Goal: Communication & Community: Answer question/provide support

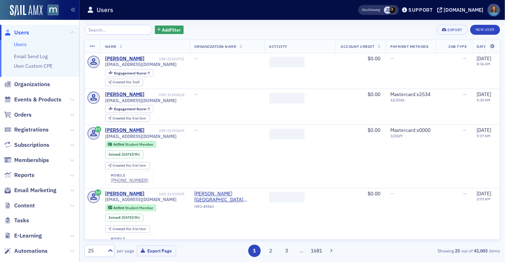
drag, startPoint x: 109, startPoint y: 32, endPoint x: 118, endPoint y: 32, distance: 8.2
click at [118, 32] on input "search" at bounding box center [119, 30] width 68 height 10
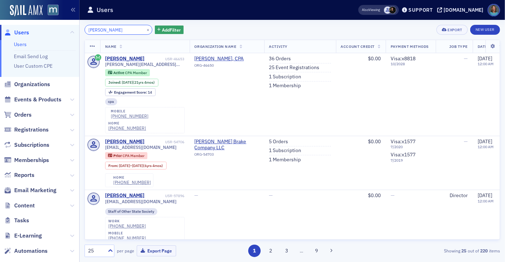
drag, startPoint x: 120, startPoint y: 31, endPoint x: 80, endPoint y: 28, distance: 39.5
click at [80, 28] on div "lisa feinman × Add Filter Export New User Name Organization Name Activity Accou…" at bounding box center [292, 141] width 425 height 243
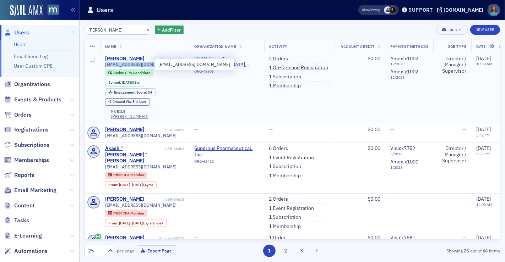
drag, startPoint x: 106, startPoint y: 65, endPoint x: 150, endPoint y: 66, distance: 44.0
click at [150, 66] on span "spatel2010@gmail.com" at bounding box center [141, 64] width 72 height 5
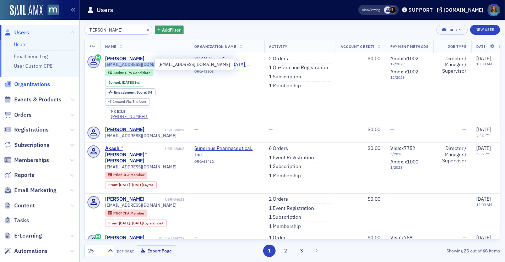
copy span "spatel2010@gmail.com"
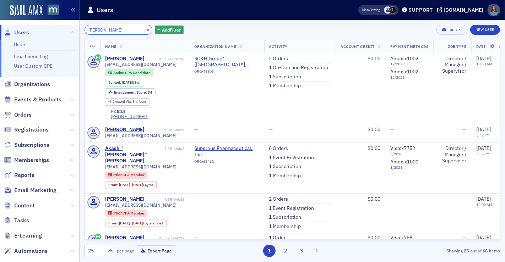
drag, startPoint x: 135, startPoint y: 28, endPoint x: 26, endPoint y: 21, distance: 108.9
click at [26, 21] on div "Users Users Email Send Log User Custom CPE Organizations Events & Products Orde…" at bounding box center [252, 131] width 505 height 262
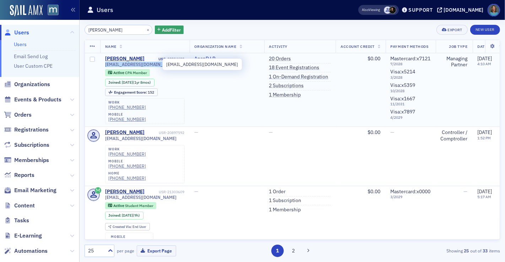
drag, startPoint x: 105, startPoint y: 65, endPoint x: 162, endPoint y: 65, distance: 56.8
click at [162, 65] on span "anan.ayibotele@arsmco.com" at bounding box center [141, 64] width 72 height 5
copy span "anan.ayibotele@arsmco.com"
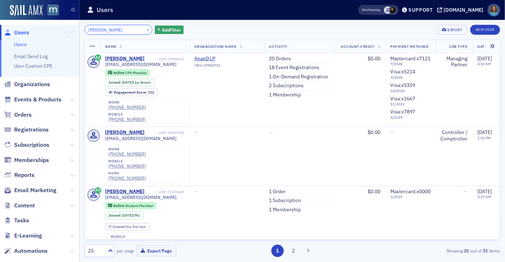
drag, startPoint x: 123, startPoint y: 29, endPoint x: 77, endPoint y: 29, distance: 45.1
click at [77, 29] on div "Users Users Email Send Log User Custom CPE Organizations Events & Products Orde…" at bounding box center [252, 131] width 505 height 262
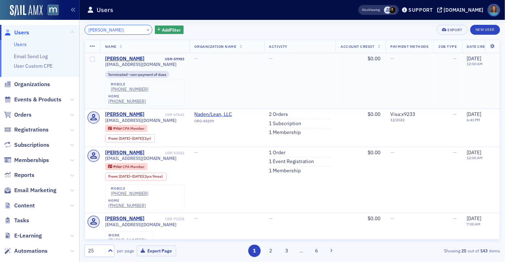
type input "Stephanie Rutter"
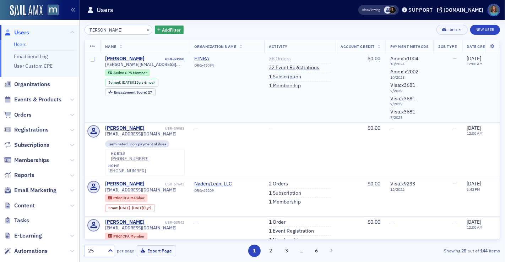
click at [287, 57] on link "38 Orders" at bounding box center [280, 59] width 22 height 6
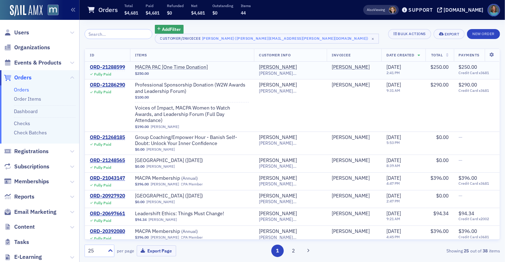
click at [115, 67] on div "ORD-21288599" at bounding box center [107, 67] width 35 height 6
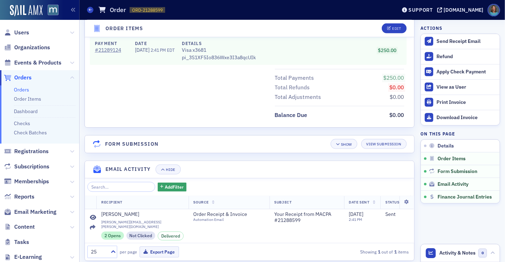
scroll to position [403, 0]
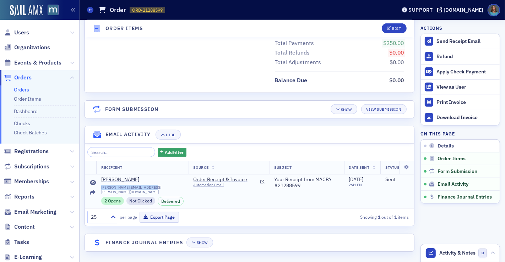
drag, startPoint x: 98, startPoint y: 185, endPoint x: 146, endPoint y: 186, distance: 47.6
click at [146, 186] on td "Stephanie Rutter stephanie.rutter@finra.org 2 Opens Not Clicked Delivered" at bounding box center [142, 191] width 92 height 34
copy span "stephanie.rutter@finra.org"
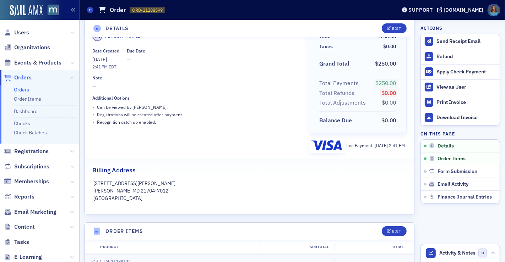
scroll to position [0, 0]
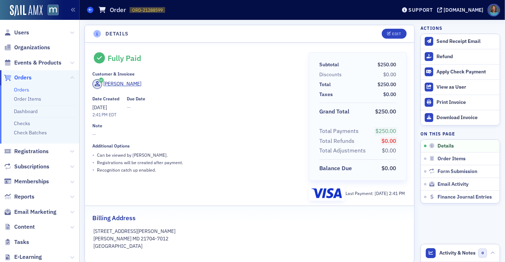
click at [90, 12] on span at bounding box center [90, 10] width 6 height 6
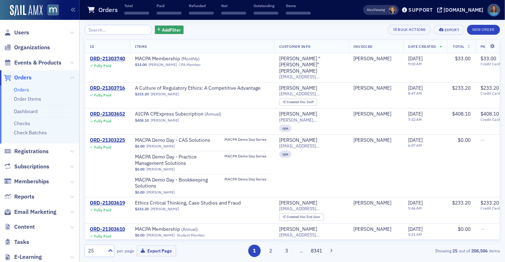
click at [107, 32] on input "search" at bounding box center [119, 30] width 68 height 10
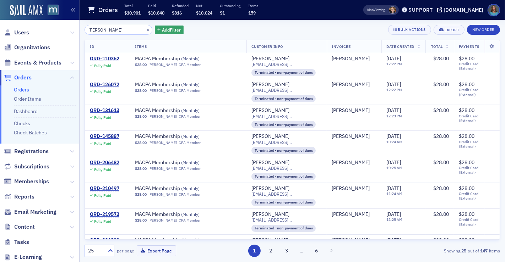
click at [415, 48] on th "Date Created" at bounding box center [403, 46] width 44 height 13
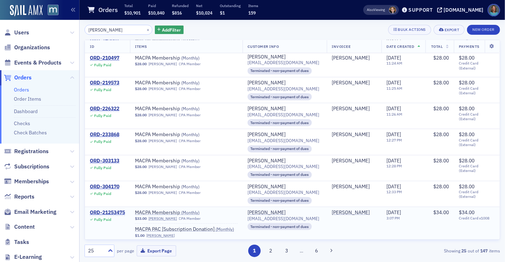
scroll to position [197, 0]
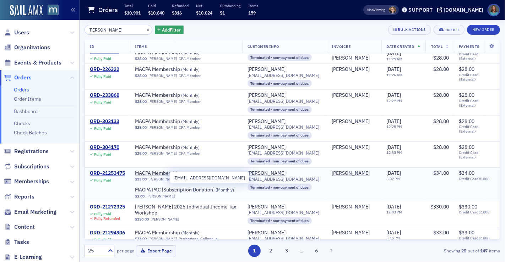
drag, startPoint x: 251, startPoint y: 176, endPoint x: 313, endPoint y: 178, distance: 62.2
click at [313, 178] on span "webbc@streamlineaccounting.net" at bounding box center [284, 179] width 72 height 5
copy span "ebbc@streamlineaccounting.ne"
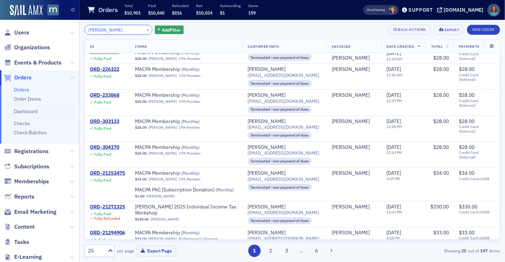
drag, startPoint x: 114, startPoint y: 29, endPoint x: 69, endPoint y: 27, distance: 45.1
click at [69, 27] on div "Users Organizations Events & Products Orders Orders Order Items Dashboard Check…" at bounding box center [252, 131] width 505 height 262
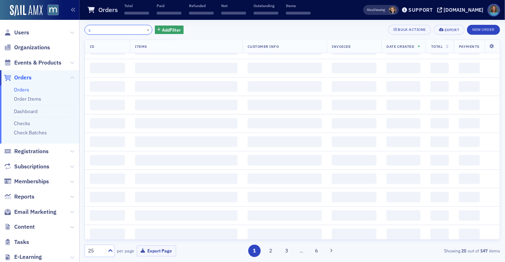
scroll to position [656, 0]
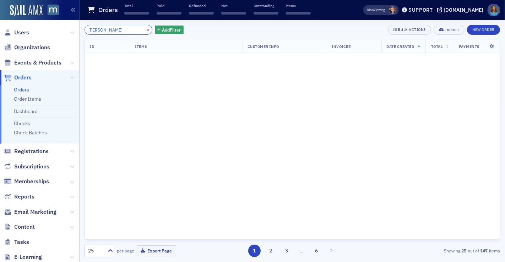
type input "stephanie rutter"
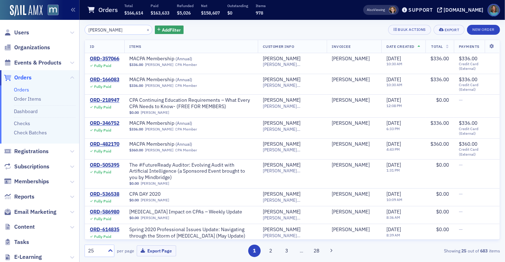
click at [418, 47] on icon at bounding box center [419, 47] width 3 height 4
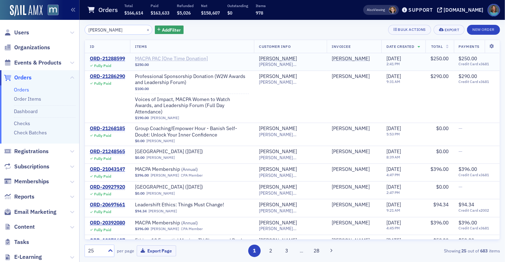
click at [184, 56] on span "MACPA PAC [One Time Donation]" at bounding box center [179, 59] width 89 height 6
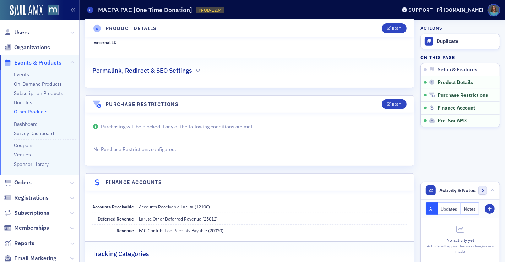
scroll to position [206, 0]
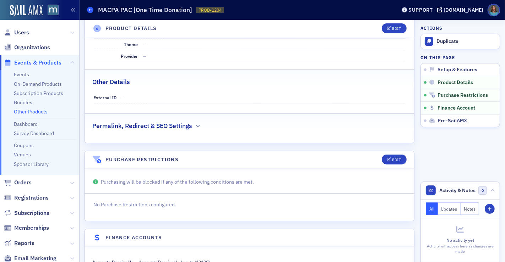
click at [90, 9] on icon at bounding box center [90, 9] width 3 height 3
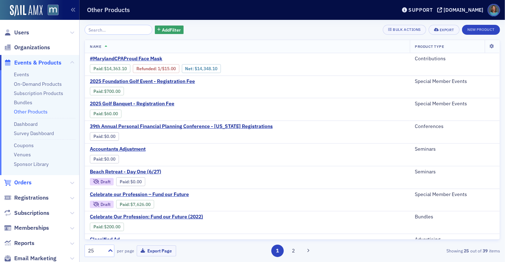
click at [31, 184] on span "Orders" at bounding box center [22, 183] width 17 height 8
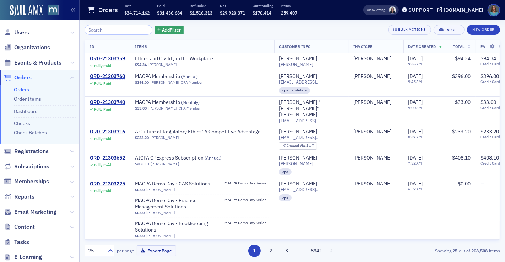
click at [110, 30] on input "search" at bounding box center [119, 30] width 68 height 10
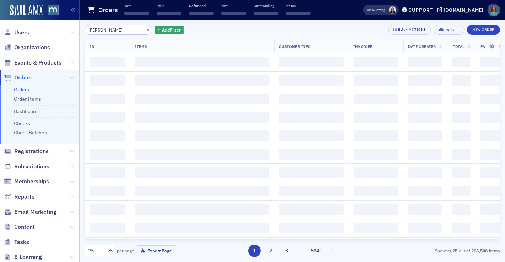
type input "kiara smith"
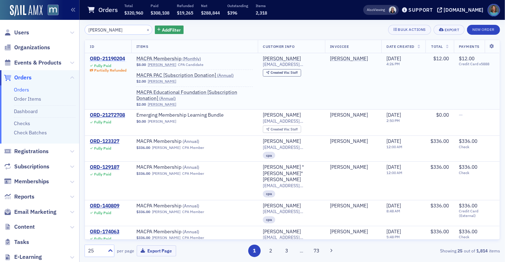
click at [118, 58] on div "ORD-21190204" at bounding box center [108, 59] width 37 height 6
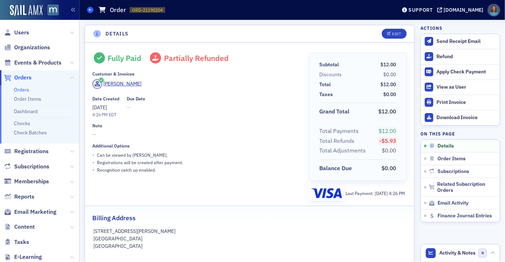
click at [92, 10] on span at bounding box center [90, 10] width 6 height 6
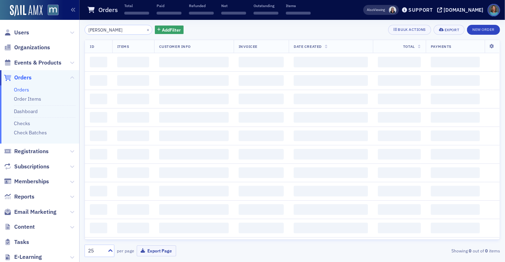
drag, startPoint x: 114, startPoint y: 31, endPoint x: 60, endPoint y: 20, distance: 55.4
click at [60, 20] on div "Users Organizations Events & Products Orders Orders Order Items Dashboard Check…" at bounding box center [252, 131] width 505 height 262
type input "brad mendelson"
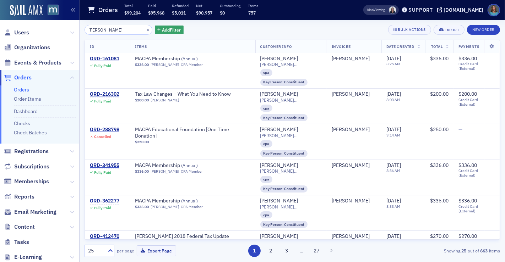
click at [418, 46] on icon at bounding box center [419, 47] width 3 height 4
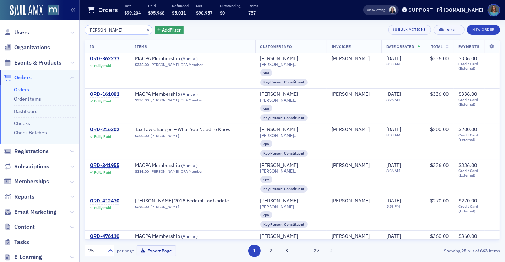
click at [418, 46] on icon at bounding box center [419, 47] width 3 height 4
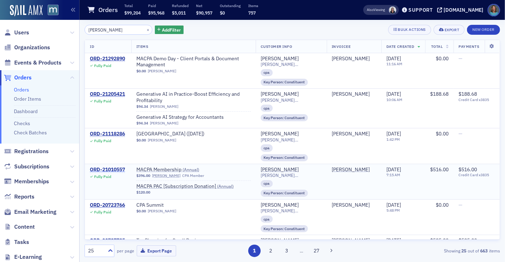
click at [113, 167] on div "ORD-21010557" at bounding box center [107, 170] width 35 height 6
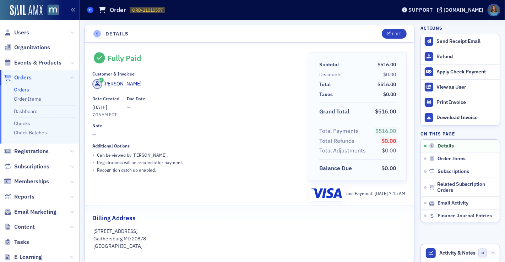
click at [89, 10] on icon at bounding box center [90, 9] width 3 height 3
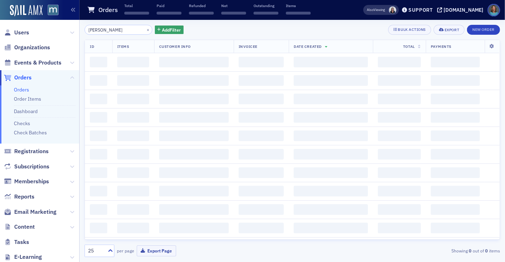
drag, startPoint x: 124, startPoint y: 31, endPoint x: 36, endPoint y: 22, distance: 88.5
click at [36, 22] on div "Users Organizations Events & Products Orders Orders Order Items Dashboard Check…" at bounding box center [252, 131] width 505 height 262
type input "amy blechinger"
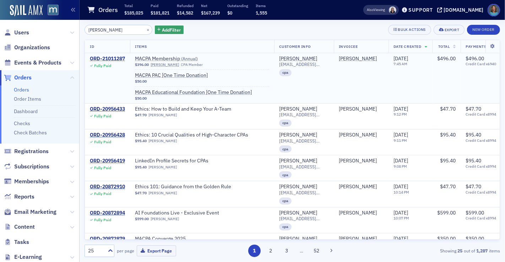
click at [101, 58] on div "ORD-21011287" at bounding box center [107, 59] width 35 height 6
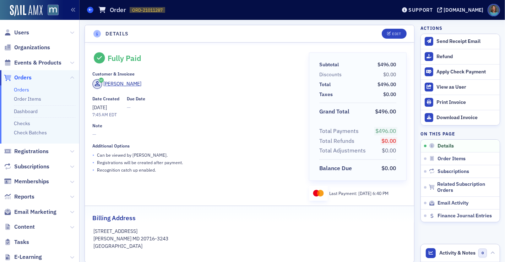
click at [93, 10] on span at bounding box center [90, 10] width 6 height 6
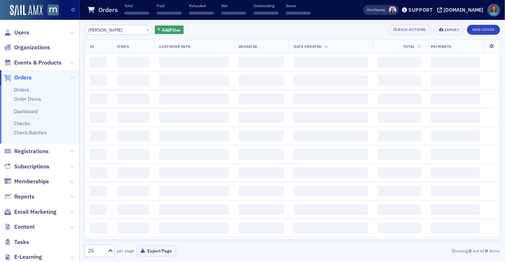
drag, startPoint x: 127, startPoint y: 30, endPoint x: 58, endPoint y: 23, distance: 69.6
click at [58, 23] on div "Users Organizations Events & Products Orders Orders Order Items Dashboard Check…" at bounding box center [252, 131] width 505 height 262
type input "andy hosse"
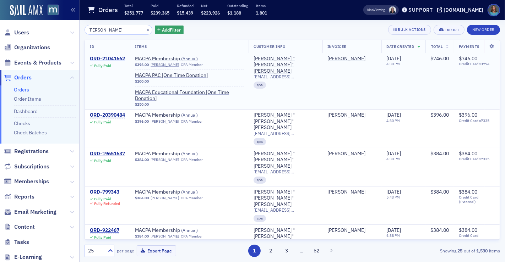
click at [96, 60] on div "ORD-21041662" at bounding box center [107, 59] width 35 height 6
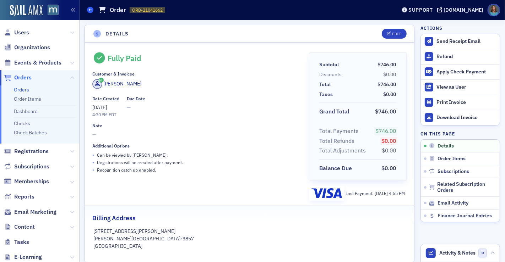
click at [90, 8] on icon at bounding box center [90, 9] width 3 height 3
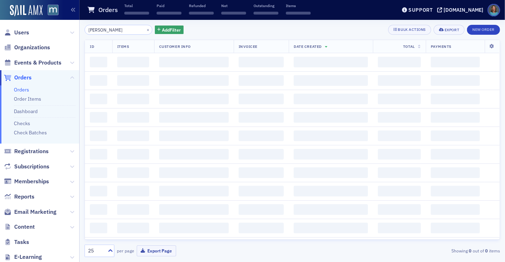
drag, startPoint x: 116, startPoint y: 30, endPoint x: 55, endPoint y: 17, distance: 62.5
click at [55, 17] on div "Users Organizations Events & Products Orders Orders Order Items Dashboard Check…" at bounding box center [252, 131] width 505 height 262
type input "ira miller"
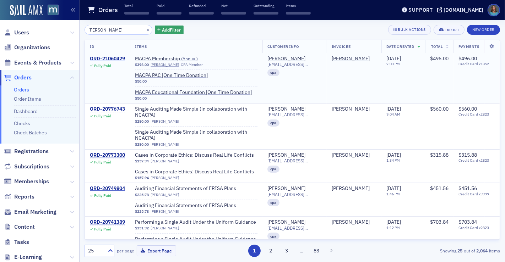
click at [94, 57] on div "ORD-21060429" at bounding box center [107, 59] width 35 height 6
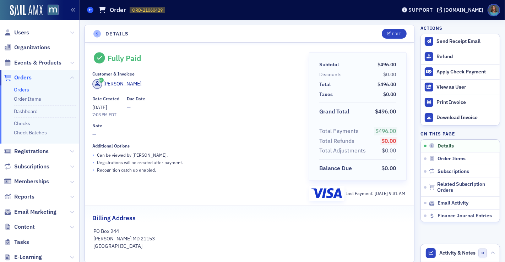
click at [93, 10] on span at bounding box center [90, 10] width 6 height 6
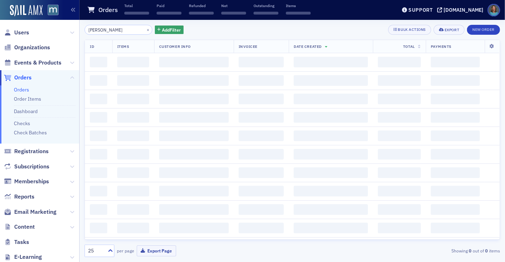
drag, startPoint x: 73, startPoint y: 22, endPoint x: 48, endPoint y: 16, distance: 26.0
click at [48, 16] on div "Users Organizations Events & Products Orders Orders Order Items Dashboard Check…" at bounding box center [252, 131] width 505 height 262
type input "stephanie jackson"
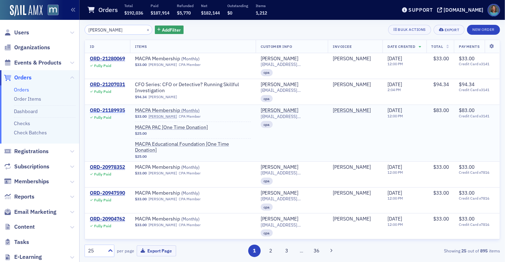
click at [119, 112] on div "ORD-21189935" at bounding box center [107, 111] width 35 height 6
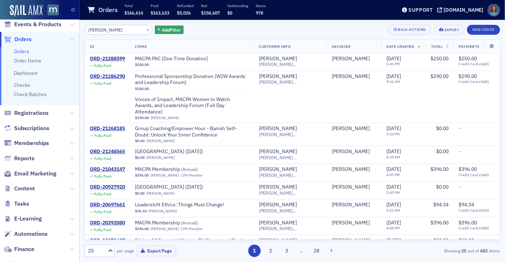
scroll to position [108, 0]
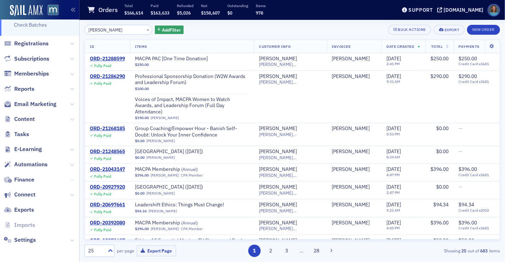
click at [70, 180] on icon at bounding box center [72, 180] width 4 height 4
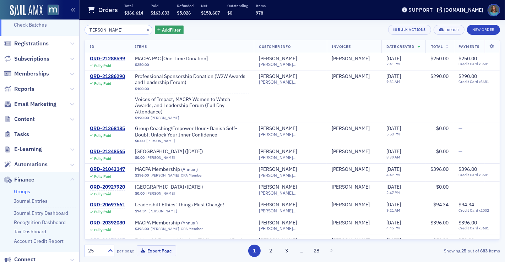
click at [28, 190] on link "Groups" at bounding box center [22, 192] width 16 height 6
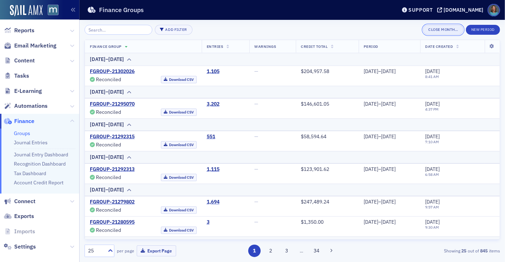
click at [449, 32] on button "Close Month…" at bounding box center [443, 30] width 40 height 10
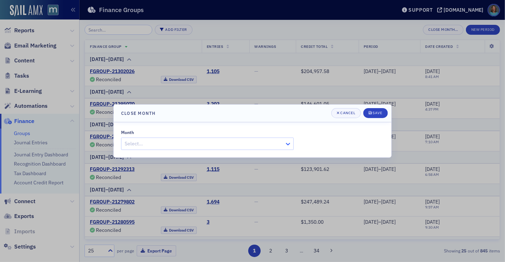
click at [285, 142] on icon at bounding box center [287, 144] width 7 height 7
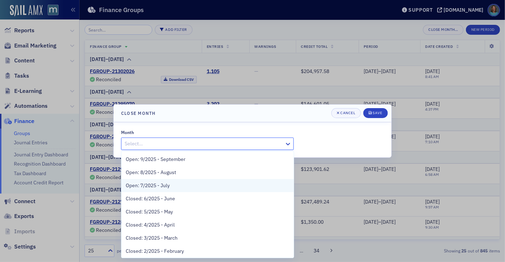
click at [169, 185] on span "Open: 7/2025 - July" at bounding box center [148, 185] width 44 height 7
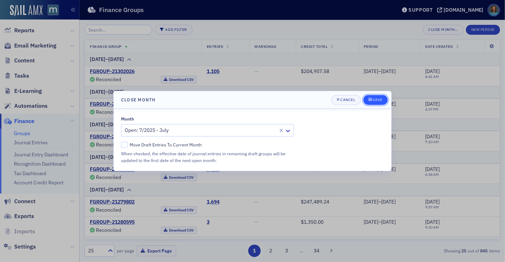
click at [374, 101] on div "Save" at bounding box center [377, 100] width 10 height 4
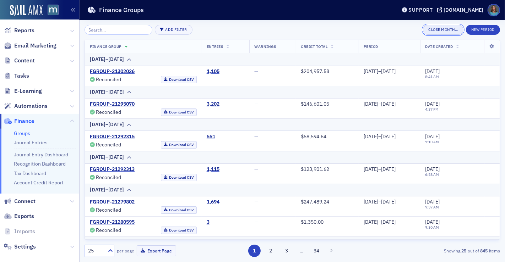
click at [450, 31] on button "Close Month…" at bounding box center [443, 30] width 40 height 10
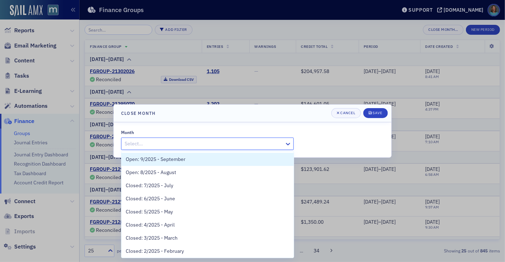
click at [204, 143] on div at bounding box center [204, 144] width 160 height 9
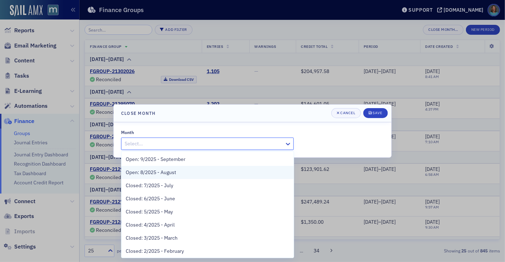
click at [179, 173] on div "Open: 8/2025 - August" at bounding box center [208, 172] width 164 height 7
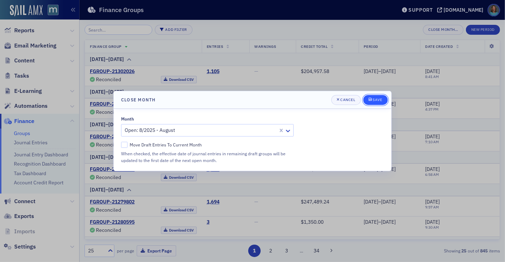
click at [374, 100] on div "Save" at bounding box center [377, 100] width 10 height 4
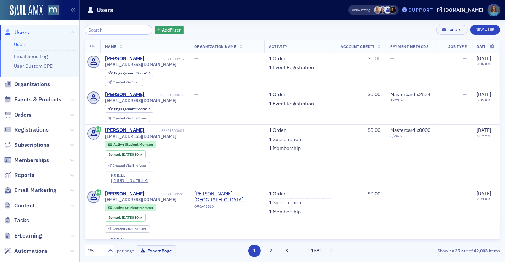
click at [433, 11] on div "Support" at bounding box center [420, 10] width 25 height 6
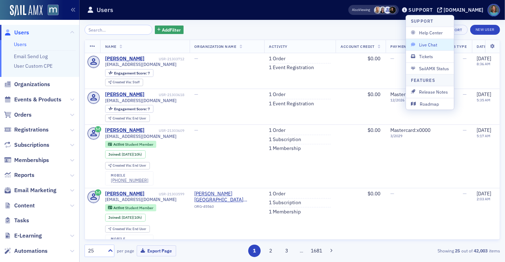
click at [429, 42] on span "Live Chat" at bounding box center [430, 45] width 38 height 6
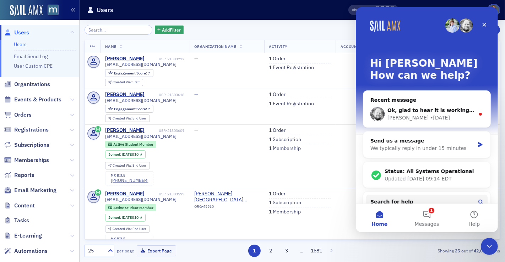
scroll to position [27, 0]
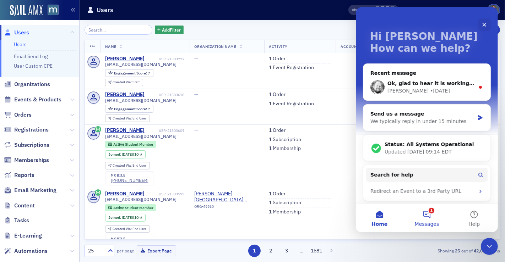
click at [428, 221] on button "1 Messages" at bounding box center [426, 218] width 47 height 28
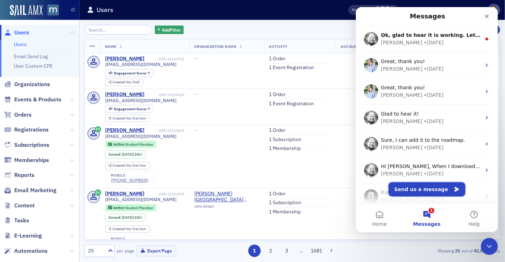
click at [403, 191] on button "Send us a message" at bounding box center [426, 190] width 77 height 14
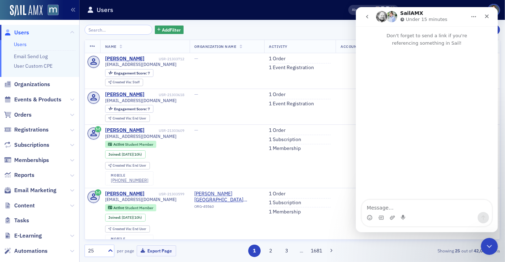
click at [388, 209] on textarea "Message…" at bounding box center [426, 206] width 130 height 12
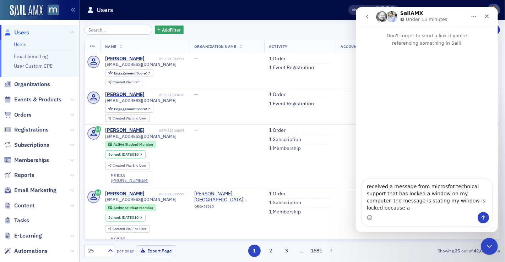
click at [408, 210] on textarea "received a message from microsfot technical support that has locked a window on…" at bounding box center [426, 195] width 130 height 33
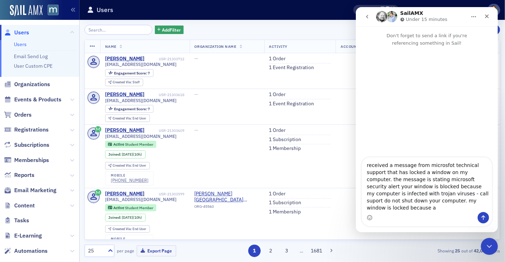
drag, startPoint x: 442, startPoint y: 210, endPoint x: 364, endPoint y: 209, distance: 77.4
click at [364, 209] on textarea "received a message from microsfot technical support that has locked a window on…" at bounding box center [426, 185] width 130 height 55
drag, startPoint x: 376, startPoint y: 186, endPoint x: 437, endPoint y: 191, distance: 61.3
click at [437, 191] on textarea "received a message from microsfot technical support that has locked a window on…" at bounding box center [426, 189] width 130 height 48
click at [437, 180] on textarea "received a message from microsfot technical support that has locked a window on…" at bounding box center [426, 189] width 130 height 48
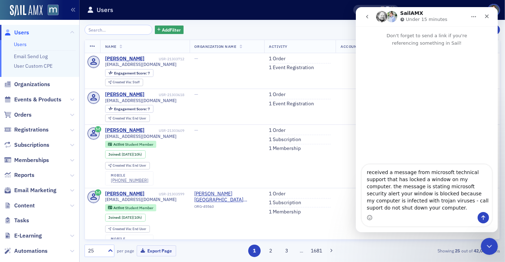
click at [390, 212] on textarea "received a message from microsoft technical support that has locked a window on…" at bounding box center [426, 189] width 130 height 48
drag, startPoint x: 385, startPoint y: 210, endPoint x: 469, endPoint y: 205, distance: 84.0
click at [483, 210] on textarea "received a message from microsoft technical support that has locked a window on…" at bounding box center [426, 189] width 130 height 48
click at [424, 218] on div "Intercom messenger" at bounding box center [426, 217] width 130 height 11
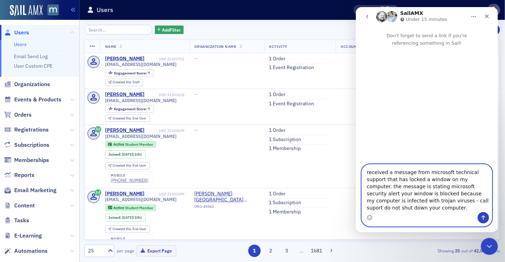
click at [490, 208] on textarea "received a message from microsoft technical support that has locked a window on…" at bounding box center [426, 189] width 130 height 48
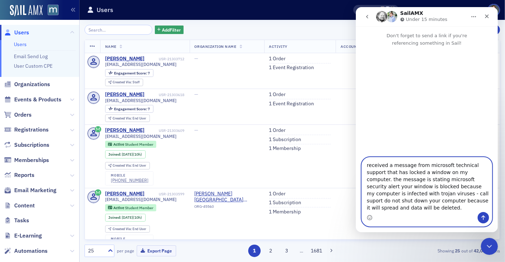
click at [386, 187] on textarea "received a message from microsoft technical support that has locked a window on…" at bounding box center [426, 185] width 130 height 55
click at [472, 209] on textarea "received a message from microsoft technical support that has locked a window on…" at bounding box center [426, 185] width 130 height 55
click at [410, 167] on textarea "received a message from microsoft technical support that has locked a window on…" at bounding box center [426, 184] width 130 height 56
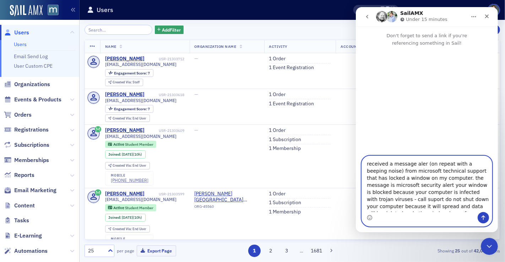
click at [419, 165] on textarea "received a message aler (on repeat with a beeping noise) from microsoft technic…" at bounding box center [426, 184] width 130 height 56
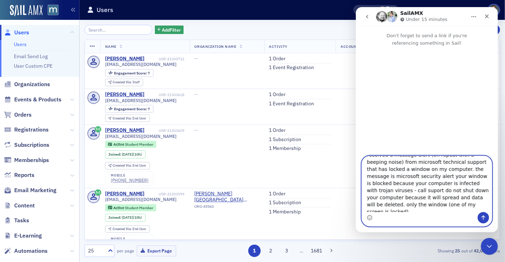
scroll to position [13, 0]
drag, startPoint x: 396, startPoint y: 200, endPoint x: 403, endPoint y: 199, distance: 6.8
click at [403, 199] on textarea "received a message alert (on repeat with a beeping noise) from microsoft techni…" at bounding box center [426, 184] width 130 height 56
click at [396, 208] on textarea "received a message alert (on repeat with a beeping noise) from microsoft techni…" at bounding box center [426, 184] width 130 height 56
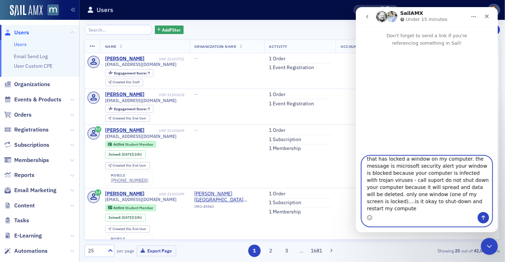
type textarea "received a message alert (on repeat with a beeping noise) from microsoft techni…"
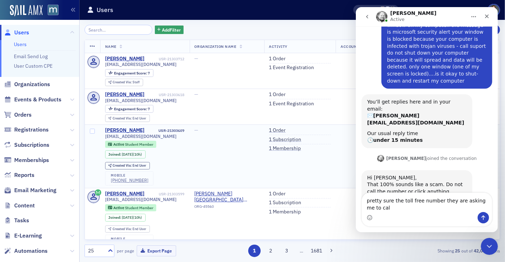
scroll to position [66, 0]
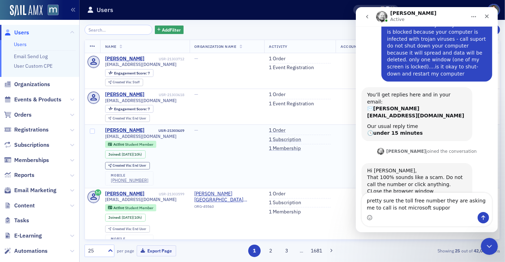
type textarea "pretty sure the toll free number they are asking me to call is not microsoft su…"
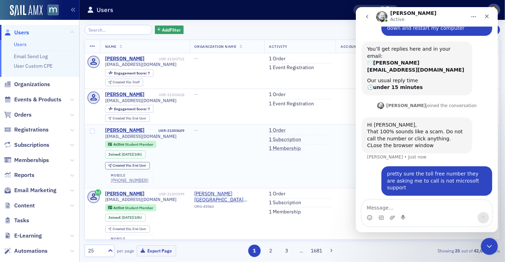
scroll to position [114, 0]
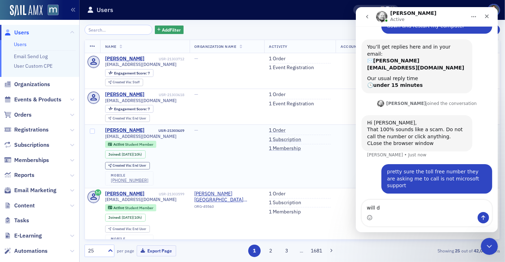
type textarea "will do"
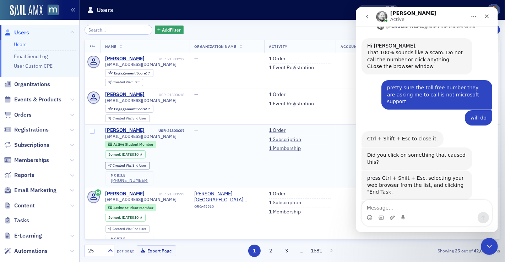
scroll to position [194, 0]
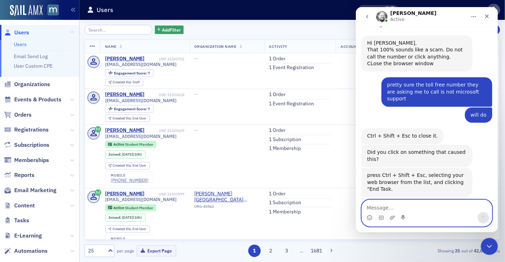
click at [388, 207] on textarea "Message…" at bounding box center [426, 206] width 130 height 12
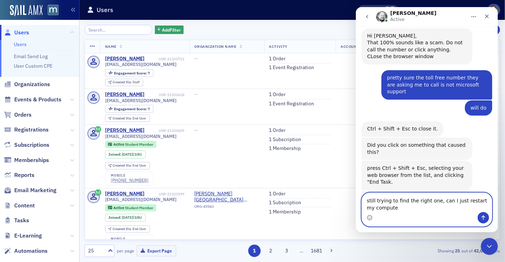
type textarea "still trying to find the right one, can I just restart my computer"
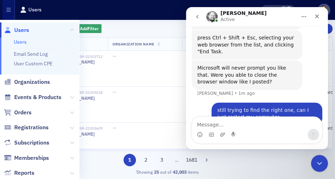
scroll to position [332, 0]
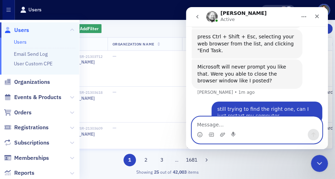
click at [225, 126] on textarea "Message…" at bounding box center [257, 123] width 130 height 12
type textarea "end task for google chrome?"
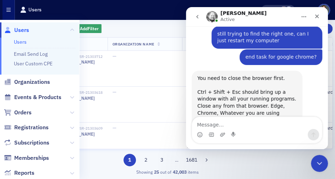
scroll to position [401, 0]
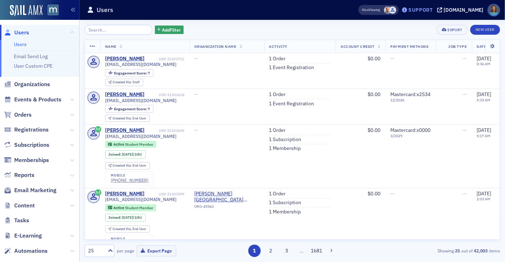
click at [433, 8] on div "Support" at bounding box center [420, 10] width 25 height 6
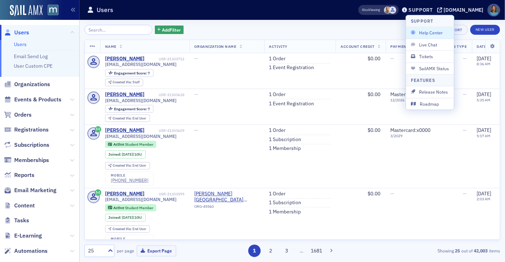
click at [436, 32] on span "Help Center" at bounding box center [430, 33] width 38 height 6
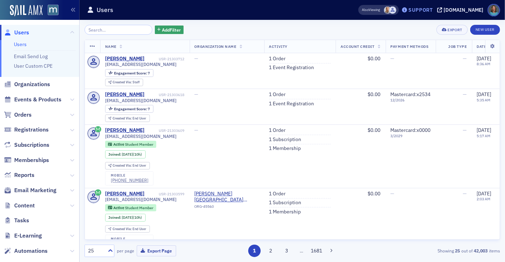
click at [432, 11] on div "Support" at bounding box center [420, 10] width 25 height 6
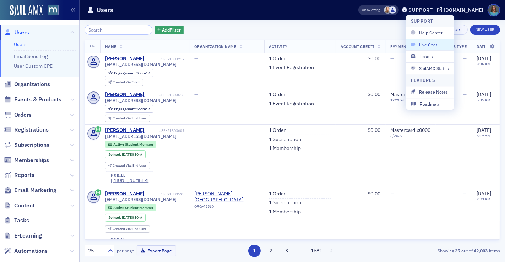
click at [427, 40] on button "Live Chat" at bounding box center [430, 45] width 48 height 12
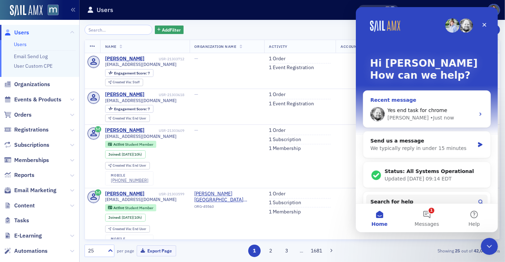
click at [471, 115] on div "Yes end task for chrome Aidan • Just now" at bounding box center [426, 114] width 127 height 26
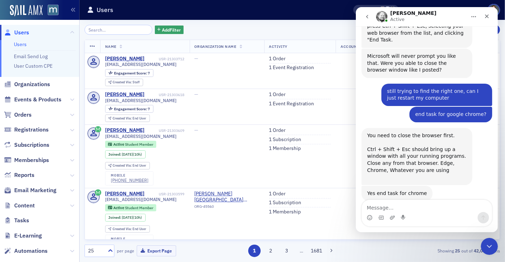
scroll to position [344, 0]
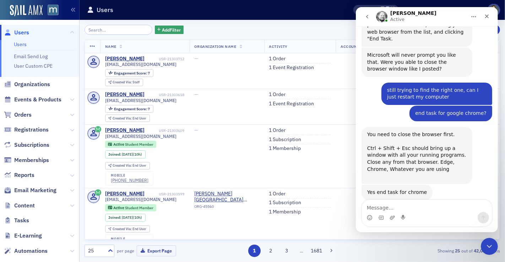
click at [388, 215] on div "Intercom messenger" at bounding box center [426, 217] width 130 height 11
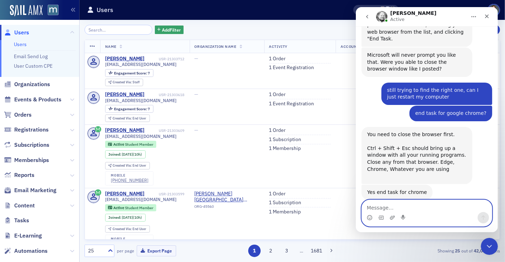
click at [398, 207] on textarea "Message…" at bounding box center [426, 206] width 130 height 12
type textarea "Yes, thank you!"
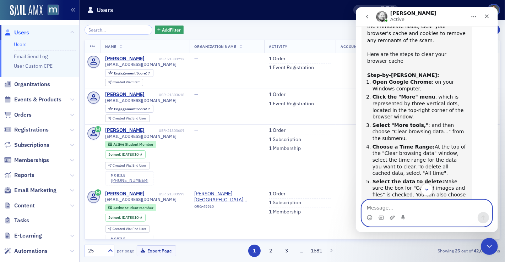
scroll to position [676, 0]
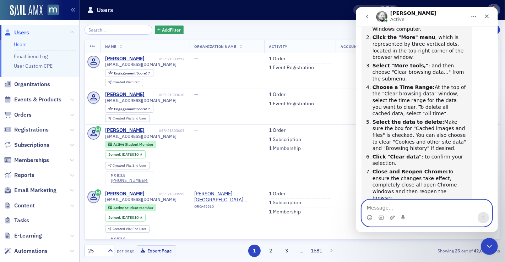
click at [393, 208] on textarea "Message…" at bounding box center [426, 206] width 130 height 12
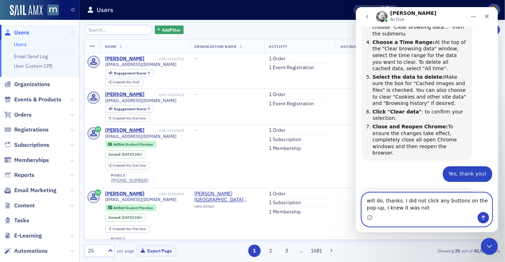
scroll to position [749, 0]
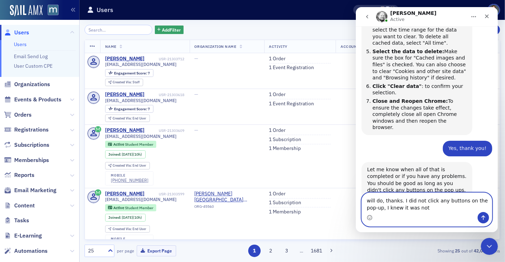
click at [426, 211] on textarea "will do, thanks. I did not click any buttons on the pop-up, I knew it was not" at bounding box center [426, 202] width 130 height 19
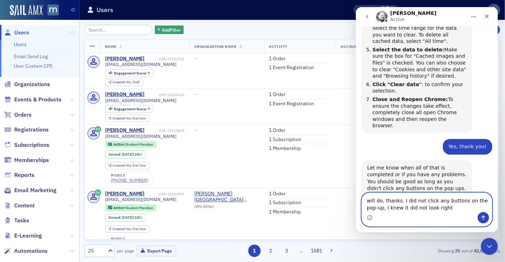
type textarea "will do, thanks. I did not click any buttons on the pop-up, I knew it did not l…"
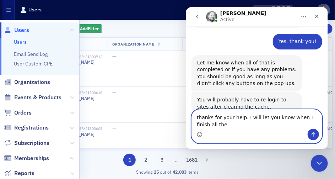
scroll to position [861, 0]
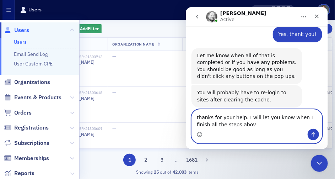
type textarea "thanks for your help. I will let you know when I finish all the steps above"
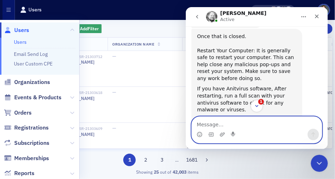
scroll to position [527, 0]
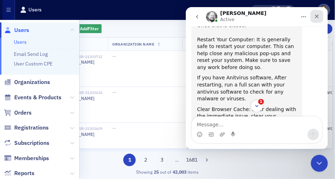
click at [319, 15] on icon "Close" at bounding box center [317, 16] width 6 height 6
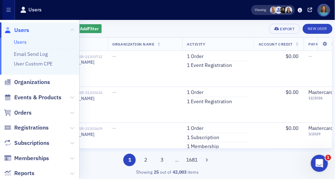
scroll to position [904, 0]
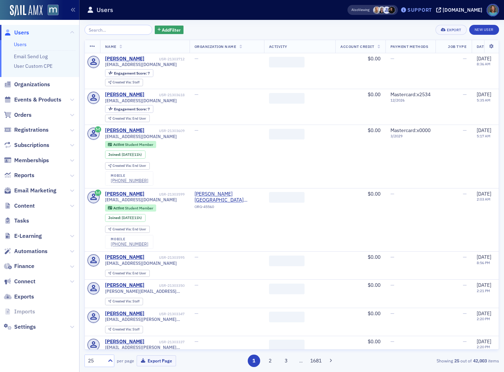
click at [432, 9] on div "Support" at bounding box center [420, 10] width 25 height 6
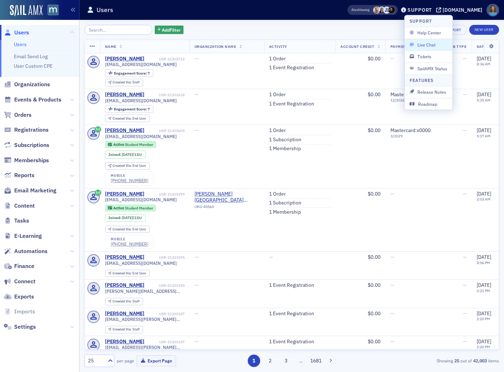
click at [432, 43] on span "Live Chat" at bounding box center [429, 45] width 38 height 6
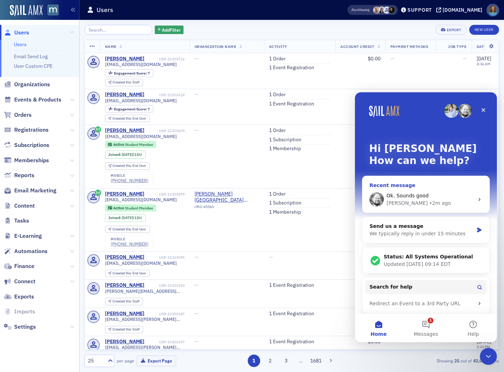
click at [473, 196] on div "Ok. Sounds good [PERSON_NAME] • 2m ago" at bounding box center [426, 199] width 127 height 26
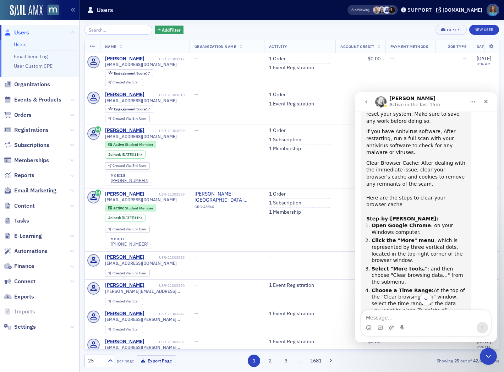
scroll to position [598, 0]
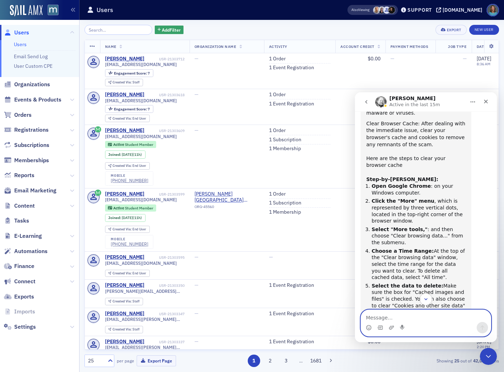
click at [406, 319] on textarea "Message…" at bounding box center [426, 316] width 130 height 12
type textarea "what time frame for deleting browsing date?"
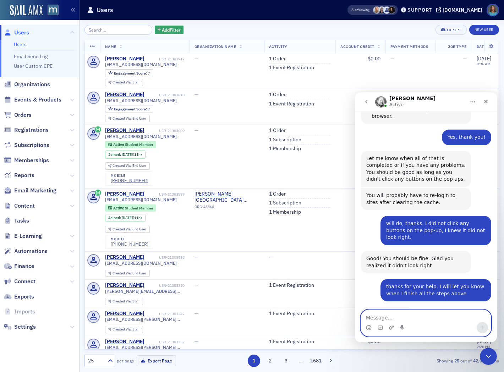
scroll to position [844, 0]
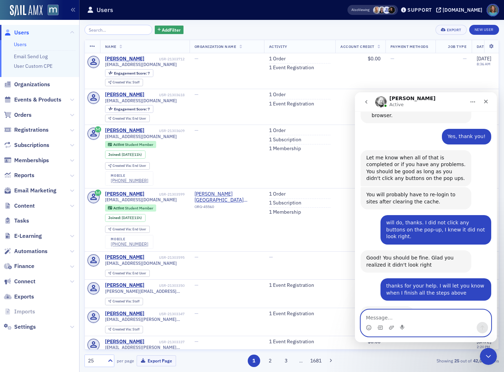
drag, startPoint x: 368, startPoint y: 328, endPoint x: 390, endPoint y: 172, distance: 158.1
click at [368, 328] on icon "Emoji picker" at bounding box center [369, 328] width 6 height 6
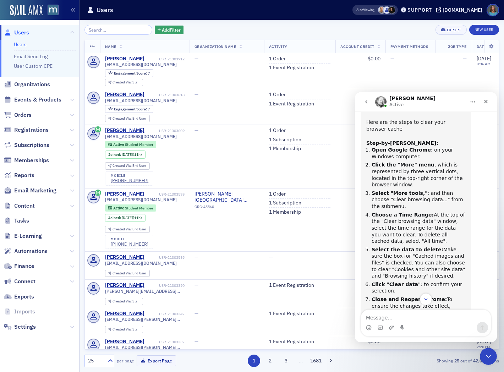
scroll to position [621, 0]
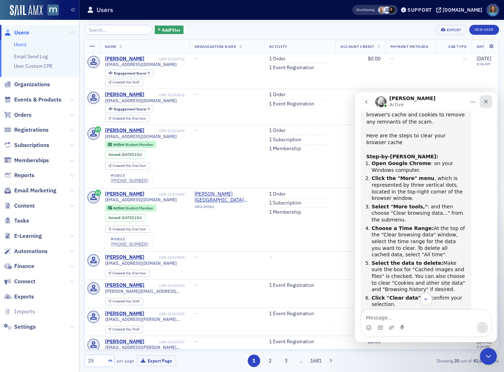
click at [485, 102] on icon "Close" at bounding box center [486, 102] width 6 height 6
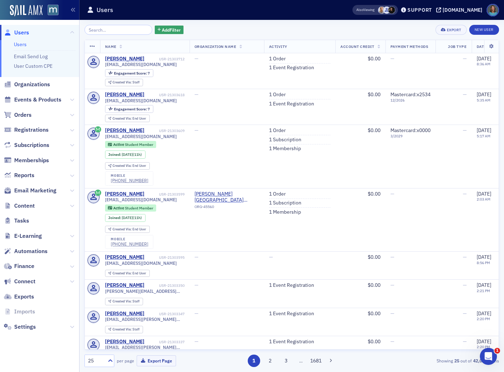
scroll to position [897, 0]
